Goal: Transaction & Acquisition: Purchase product/service

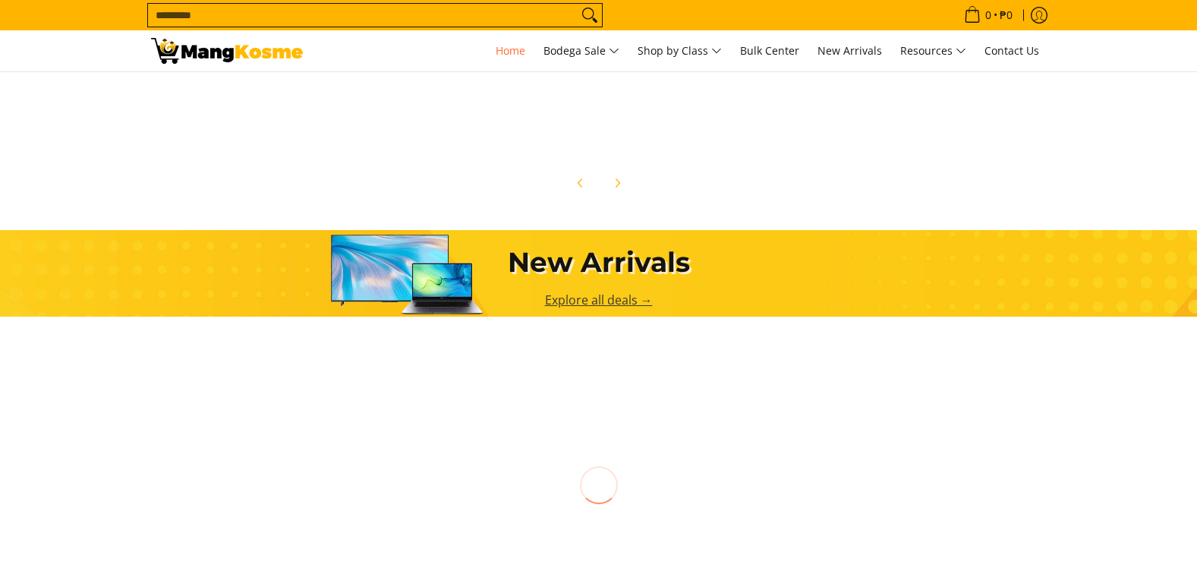
click at [625, 301] on link "Explore all deals →" at bounding box center [599, 300] width 108 height 17
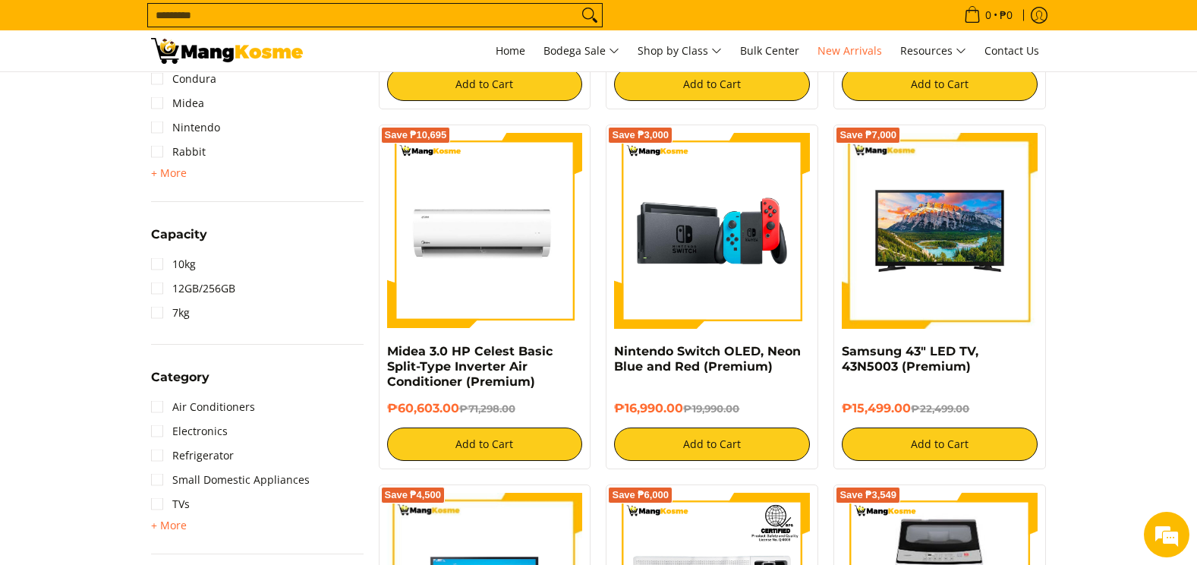
scroll to position [683, 0]
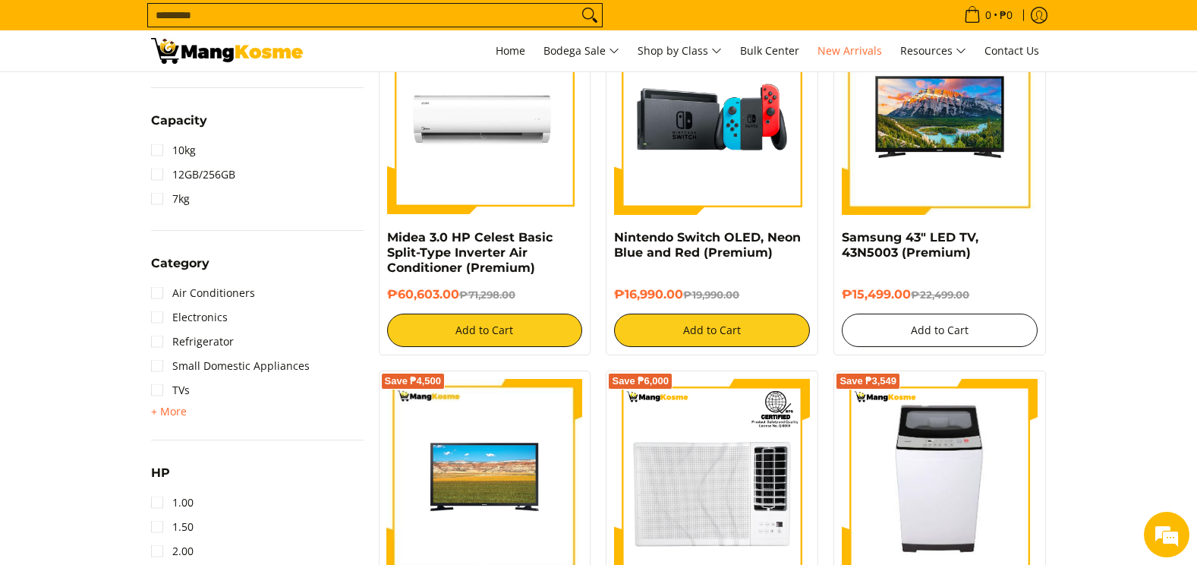
drag, startPoint x: 985, startPoint y: 337, endPoint x: 1209, endPoint y: 339, distance: 223.2
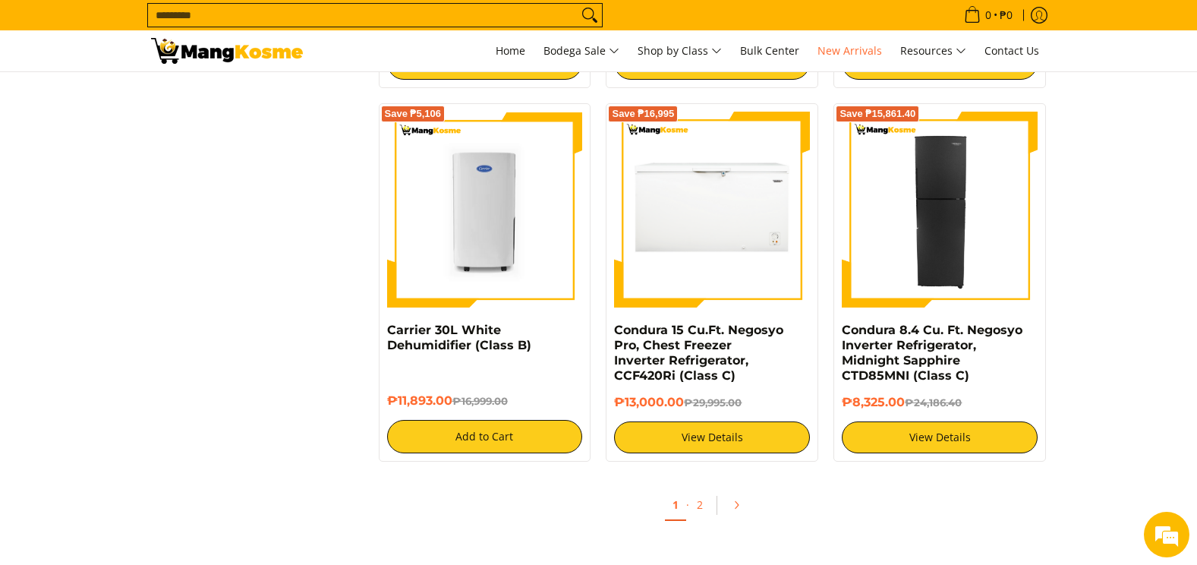
scroll to position [2733, 0]
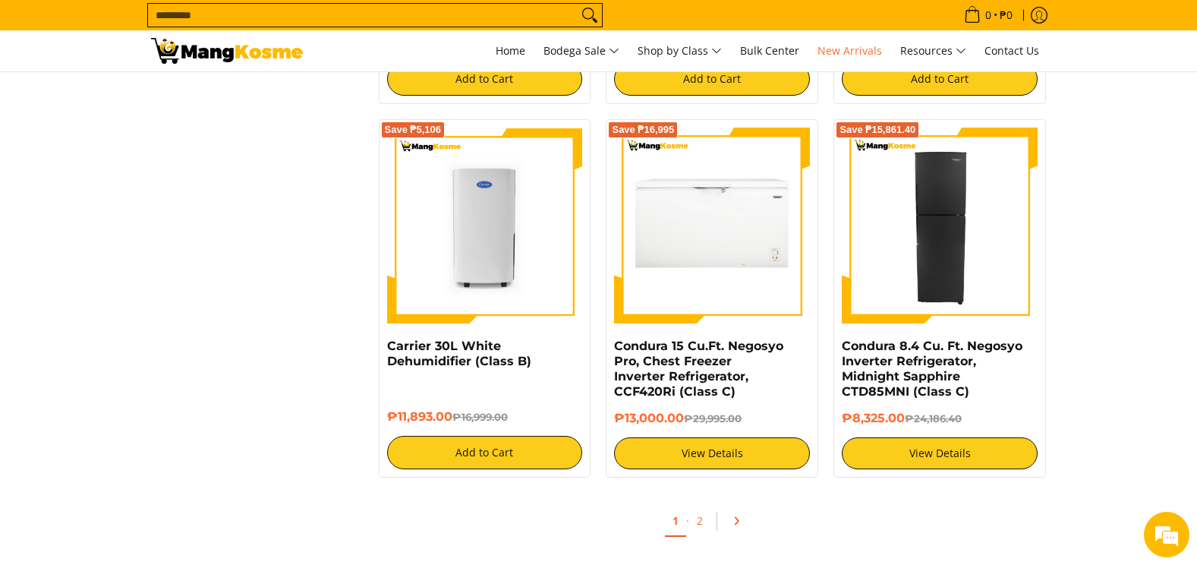
click at [731, 520] on icon "Pagination" at bounding box center [736, 521] width 11 height 11
